Goal: Check status: Check status

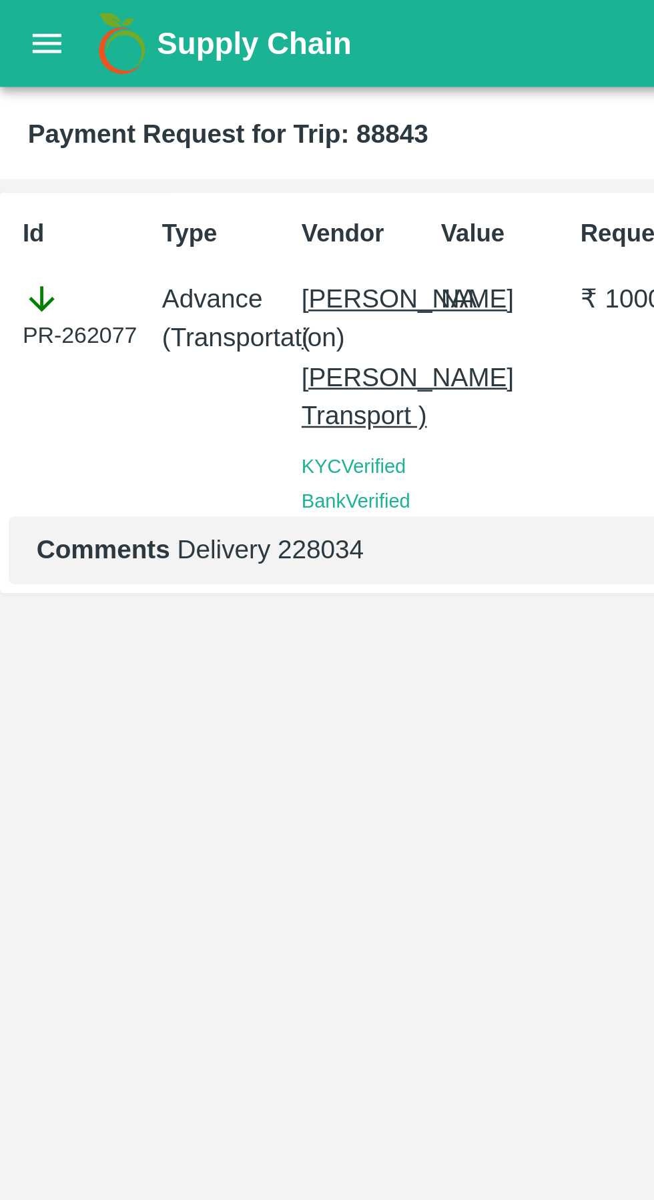
click at [19, 22] on icon "open drawer" at bounding box center [18, 16] width 15 height 15
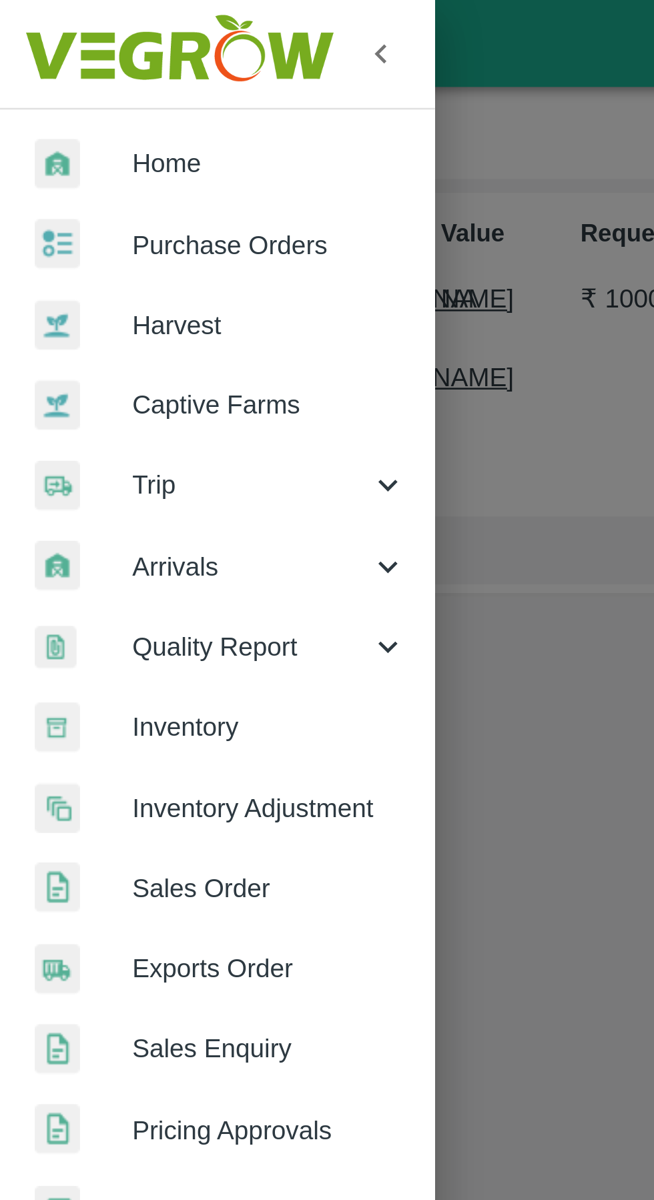
click at [102, 189] on span "Trip" at bounding box center [96, 186] width 91 height 15
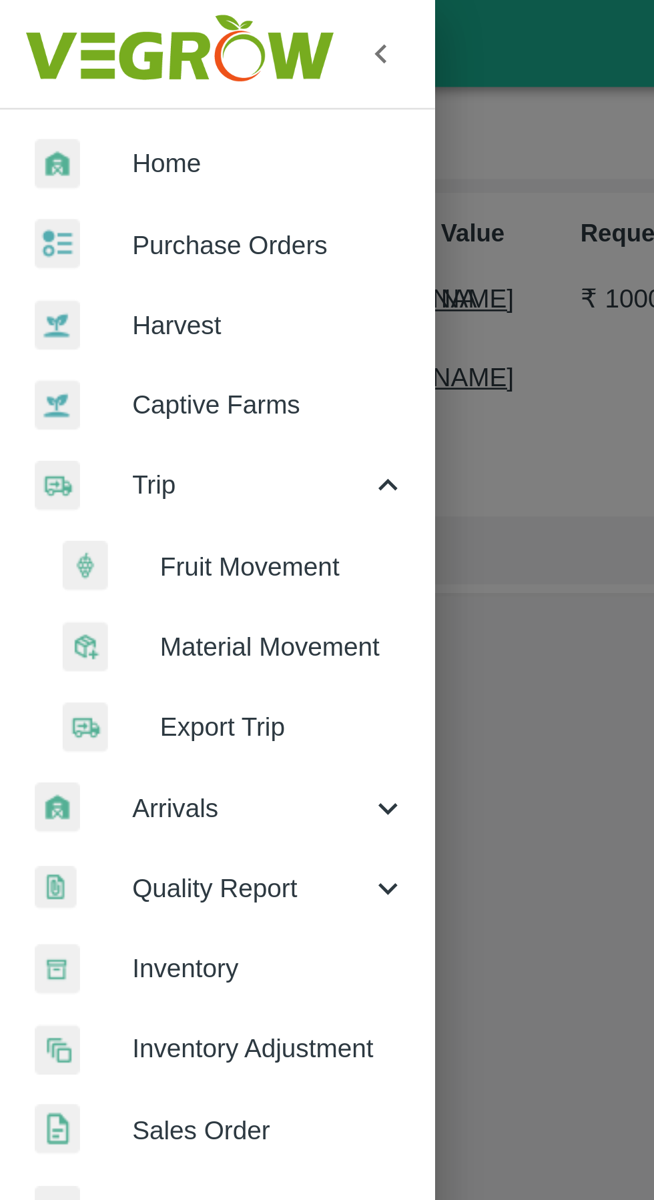
click at [119, 217] on span "Fruit Movement" at bounding box center [108, 217] width 95 height 15
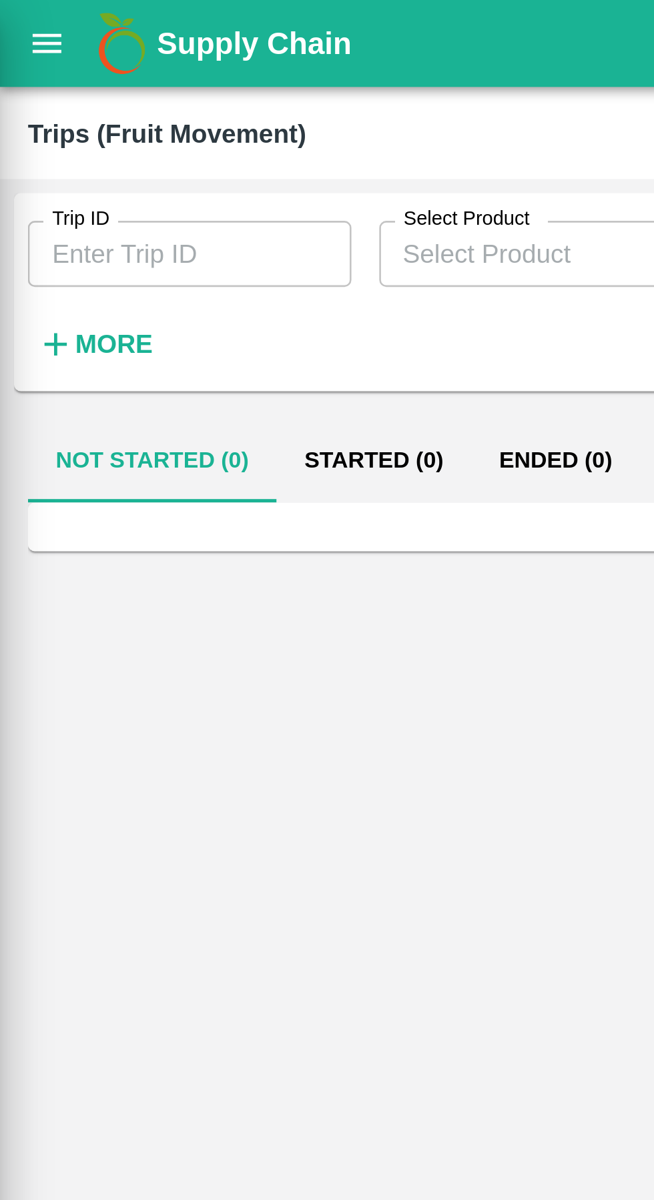
click at [83, 93] on div at bounding box center [327, 600] width 654 height 1200
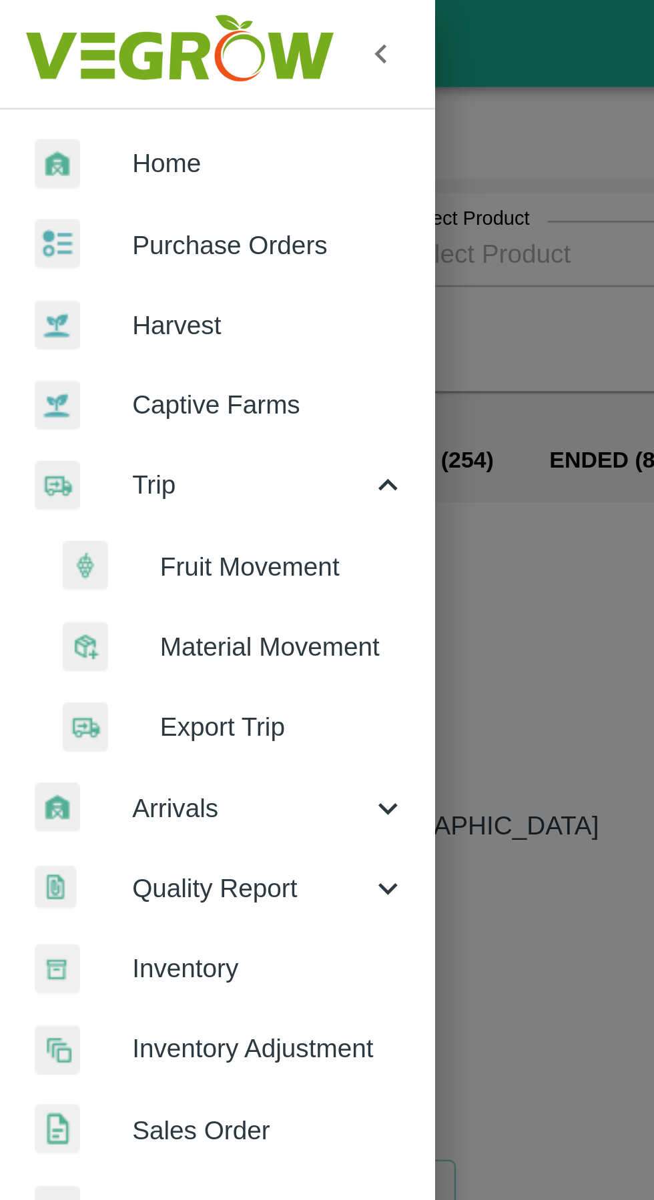
click at [109, 217] on span "Fruit Movement" at bounding box center [108, 217] width 95 height 15
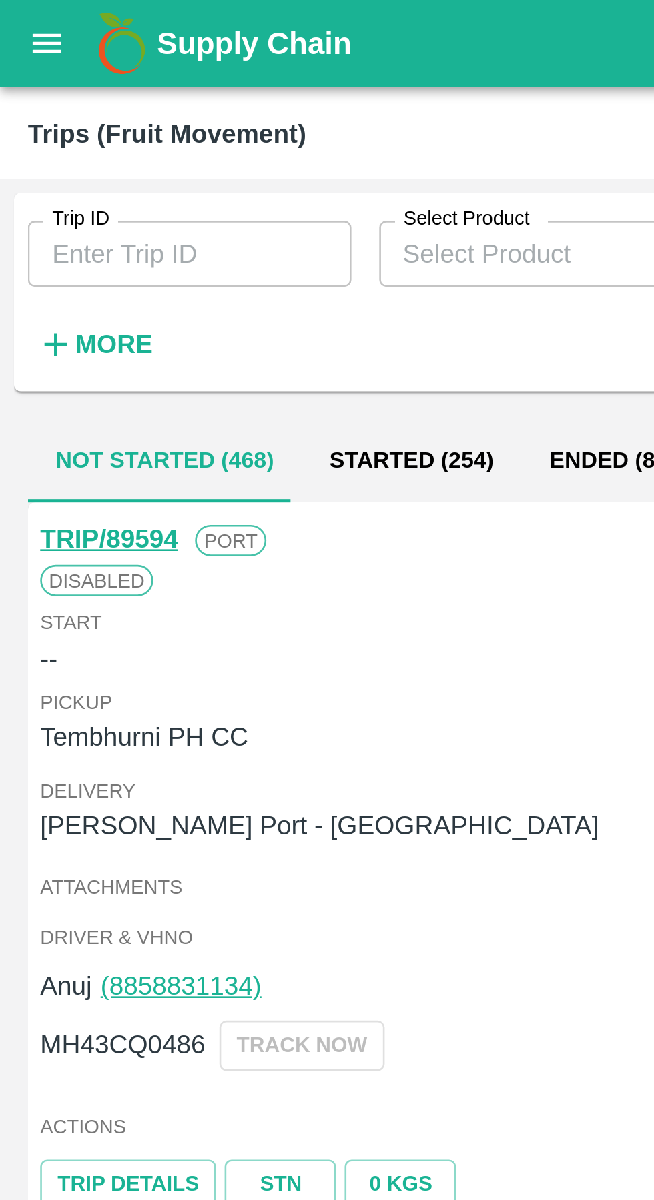
click at [84, 96] on input "Trip ID" at bounding box center [73, 97] width 124 height 25
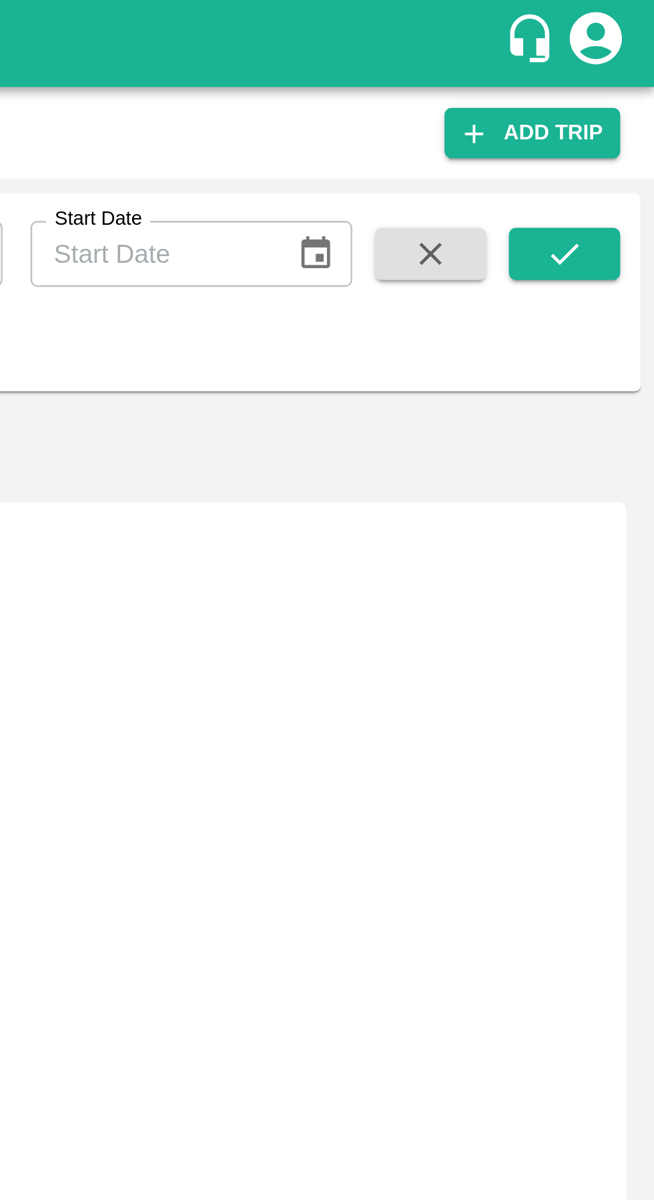
type input "89182"
click at [622, 97] on icon "submit" at bounding box center [619, 97] width 15 height 15
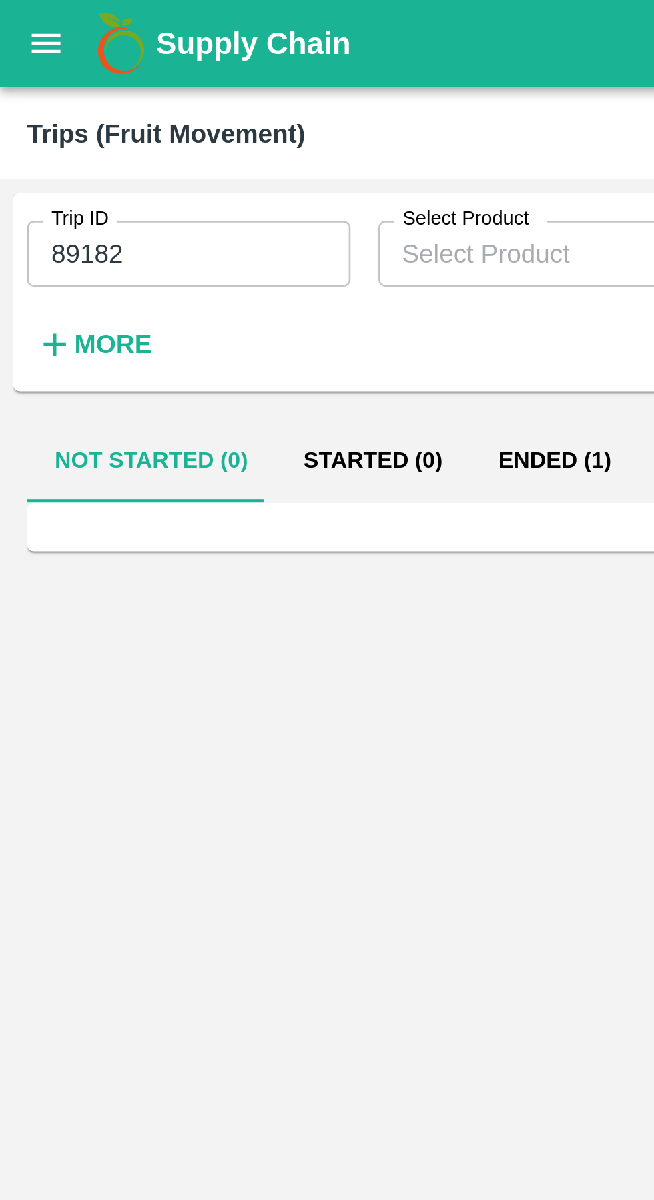
click at [201, 177] on button "Ended (1)" at bounding box center [213, 177] width 65 height 32
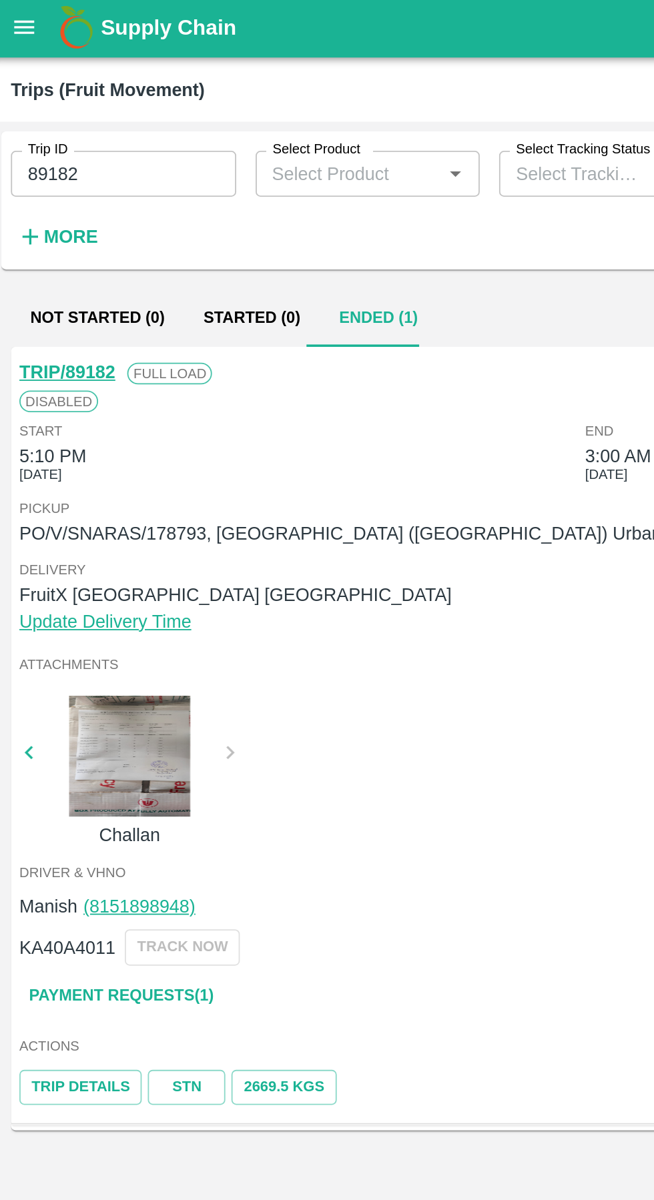
click at [107, 598] on link "STN" at bounding box center [107, 600] width 43 height 19
